Goal: Find specific page/section: Find specific page/section

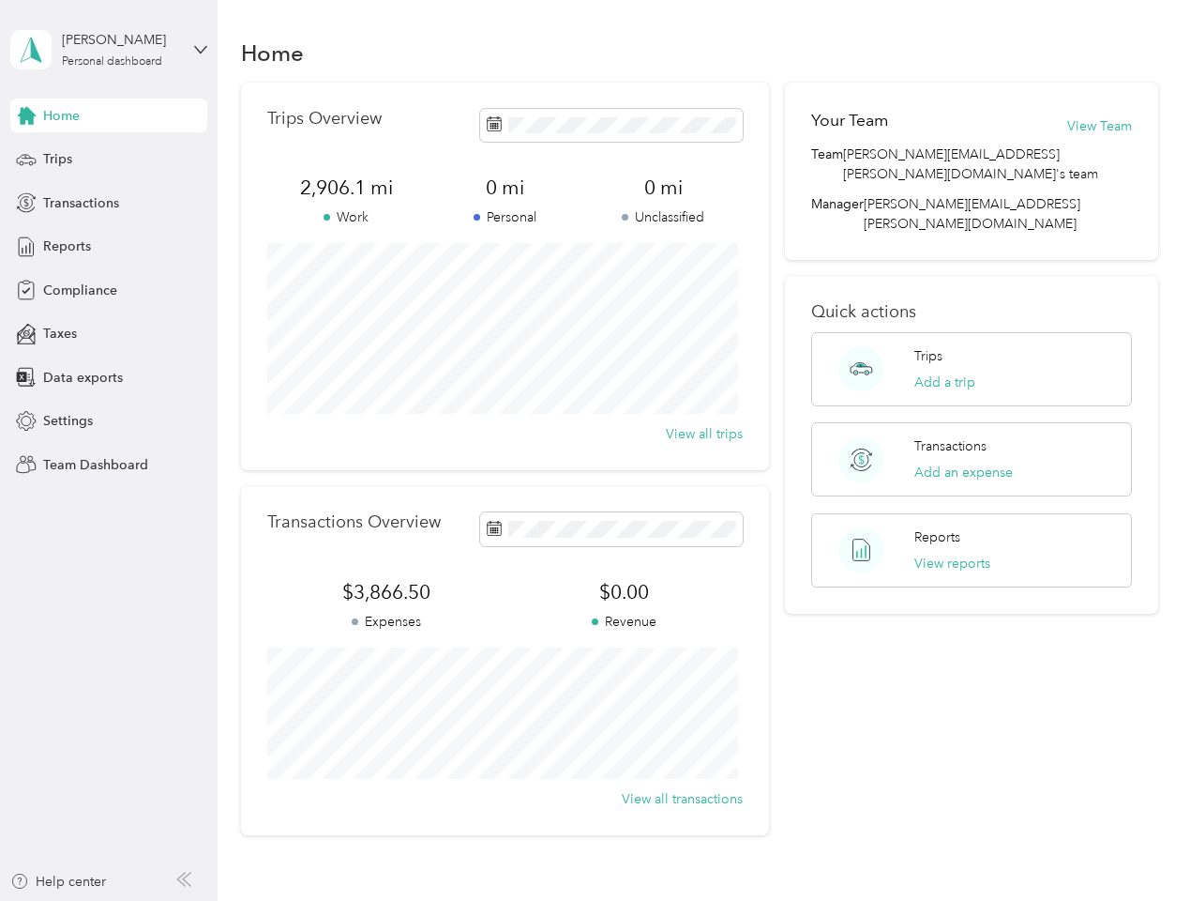
click at [595, 450] on div "Trips Overview 2,906.1 mi Work 0 mi Personal 0 mi Unclassified View all trips" at bounding box center [505, 276] width 528 height 387
click at [109, 50] on div "[PERSON_NAME]" at bounding box center [120, 40] width 117 height 20
click at [109, 115] on div "You’re signed in as [PERSON_NAME][EMAIL_ADDRESS][PERSON_NAME][DOMAIN_NAME] Team…" at bounding box center [313, 163] width 607 height 191
click at [26, 115] on div "You’re signed in as [PERSON_NAME][EMAIL_ADDRESS][PERSON_NAME][DOMAIN_NAME] Team…" at bounding box center [313, 163] width 607 height 191
click at [109, 159] on div "Trips" at bounding box center [108, 160] width 197 height 34
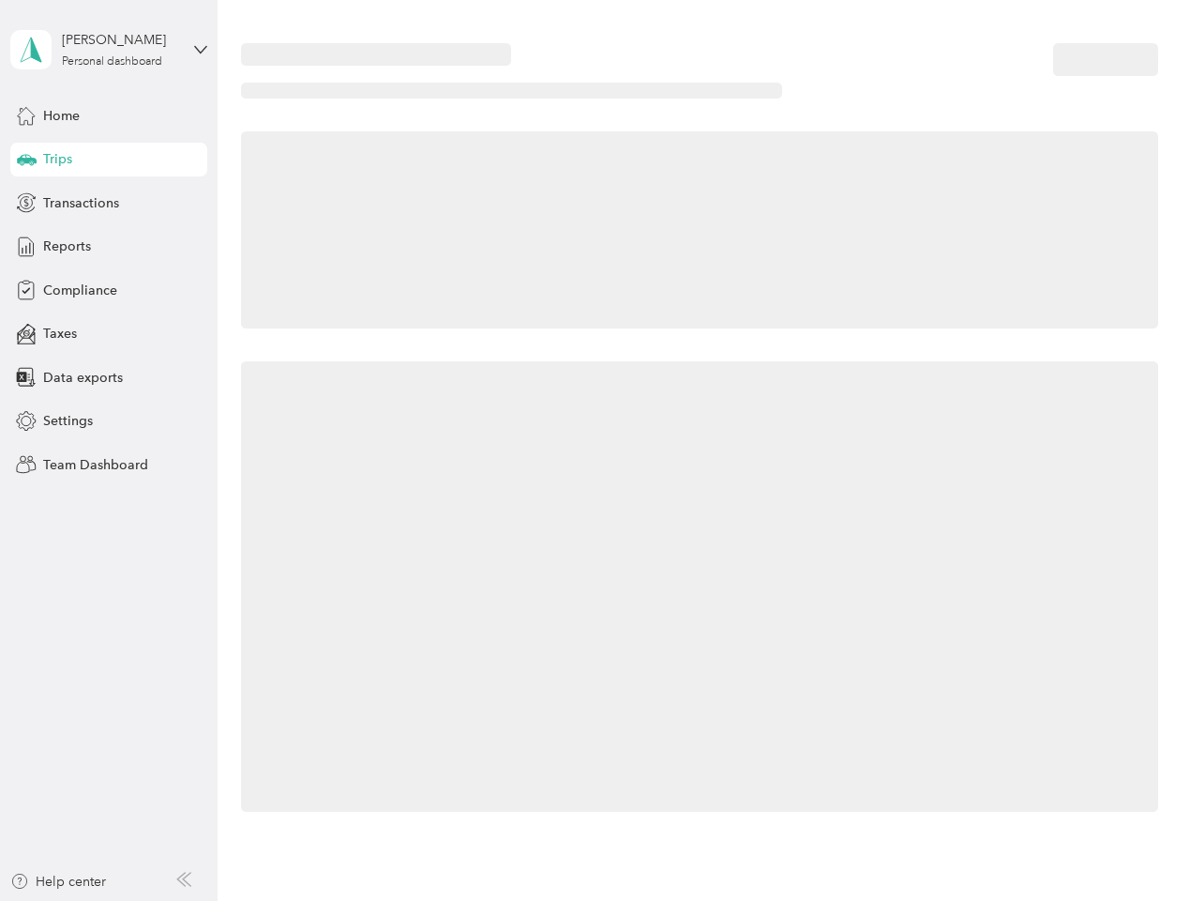
click at [26, 159] on icon at bounding box center [27, 158] width 20 height 9
click at [109, 203] on span "Transactions" at bounding box center [81, 203] width 76 height 20
